Goal: Task Accomplishment & Management: Complete application form

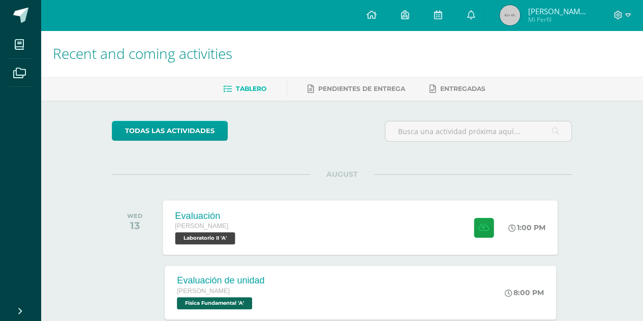
scroll to position [51, 0]
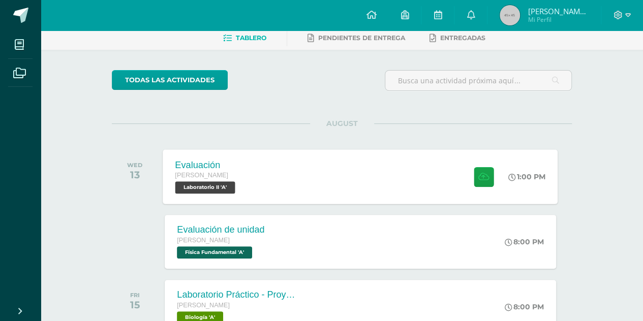
click at [376, 169] on div "Evaluación [PERSON_NAME] Laboratorio II 'A' 1:00 PM Evaluación Laboratorio II" at bounding box center [360, 177] width 395 height 54
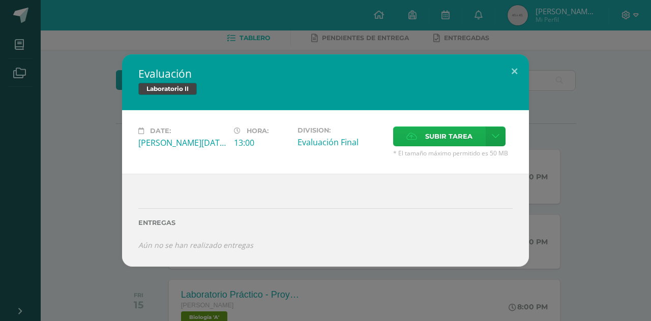
click at [426, 136] on span "Subir tarea" at bounding box center [448, 136] width 47 height 19
click at [0, 0] on input "Subir tarea" at bounding box center [0, 0] width 0 height 0
click at [513, 63] on button at bounding box center [514, 71] width 29 height 35
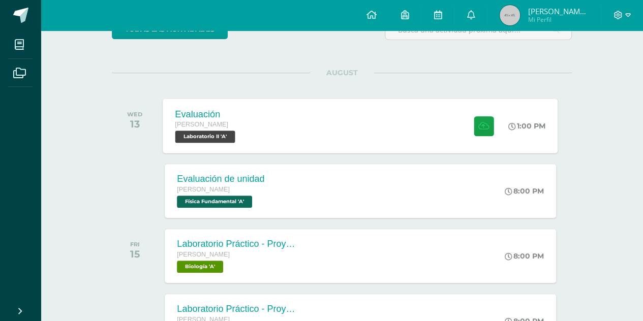
scroll to position [0, 0]
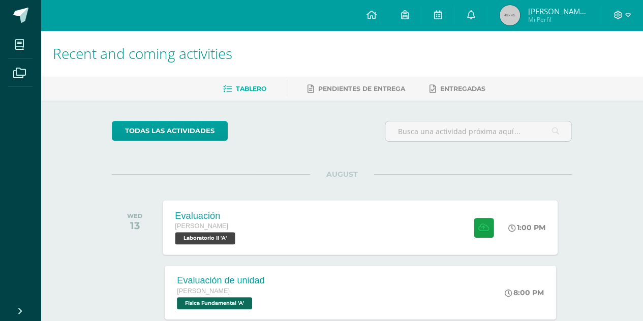
click at [441, 216] on div "Evaluación [PERSON_NAME] Laboratorio II 'A' 1:00 PM Evaluación Laboratorio II" at bounding box center [360, 227] width 395 height 54
click at [0, 0] on div "Entregas" at bounding box center [0, 0] width 0 height 0
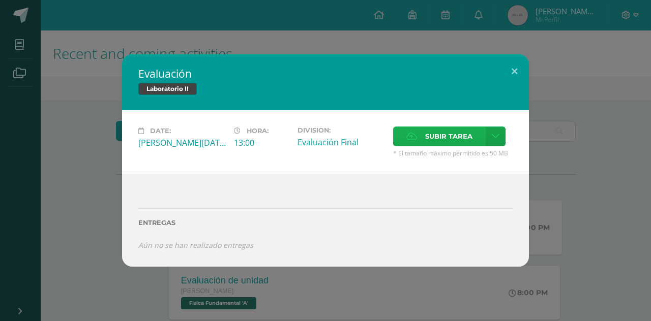
click at [441, 137] on span "Subir tarea" at bounding box center [448, 136] width 47 height 19
click at [0, 0] on input "Subir tarea" at bounding box center [0, 0] width 0 height 0
click at [442, 138] on span "Subir tarea" at bounding box center [448, 136] width 47 height 19
click at [0, 0] on input "Subir tarea" at bounding box center [0, 0] width 0 height 0
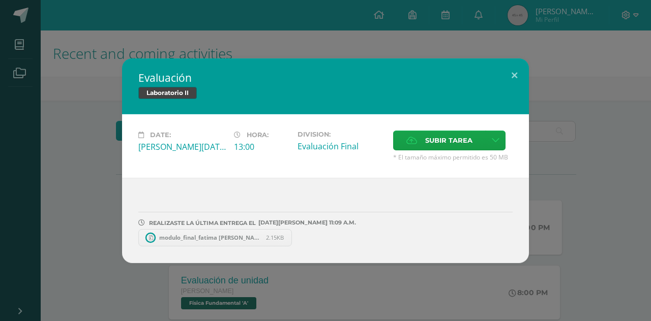
click at [608, 121] on div "Evaluación Laboratorio II Date: [PERSON_NAME][DATE] Hora: 13:00 Division:" at bounding box center [325, 160] width 643 height 205
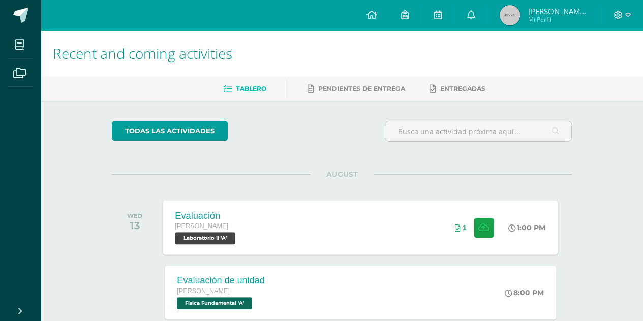
drag, startPoint x: 641, startPoint y: 167, endPoint x: 500, endPoint y: 320, distance: 208.4
